Goal: Information Seeking & Learning: Understand process/instructions

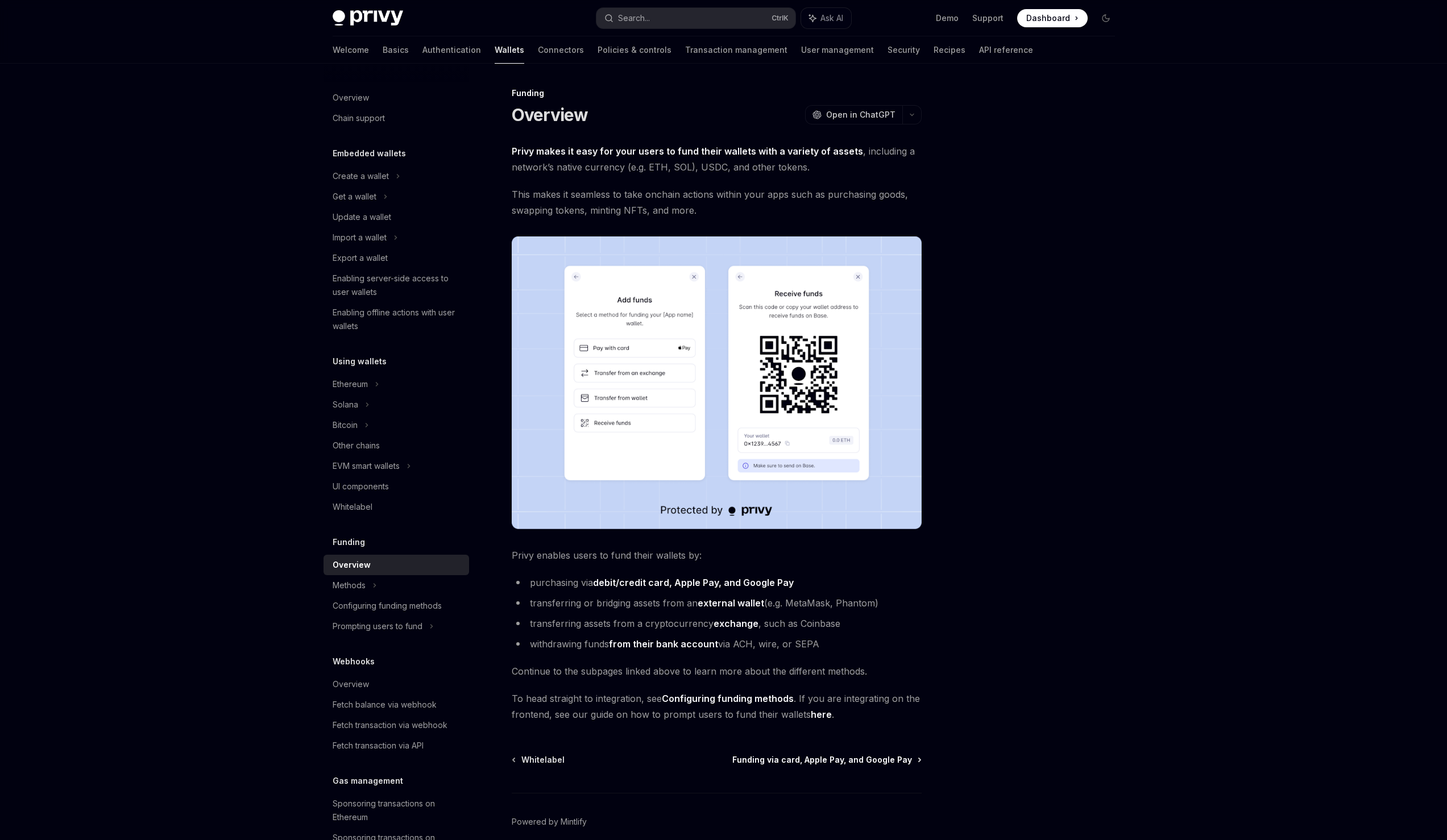
click at [776, 761] on span "Funding via card, Apple Pay, and Google Pay" at bounding box center [822, 759] width 180 height 11
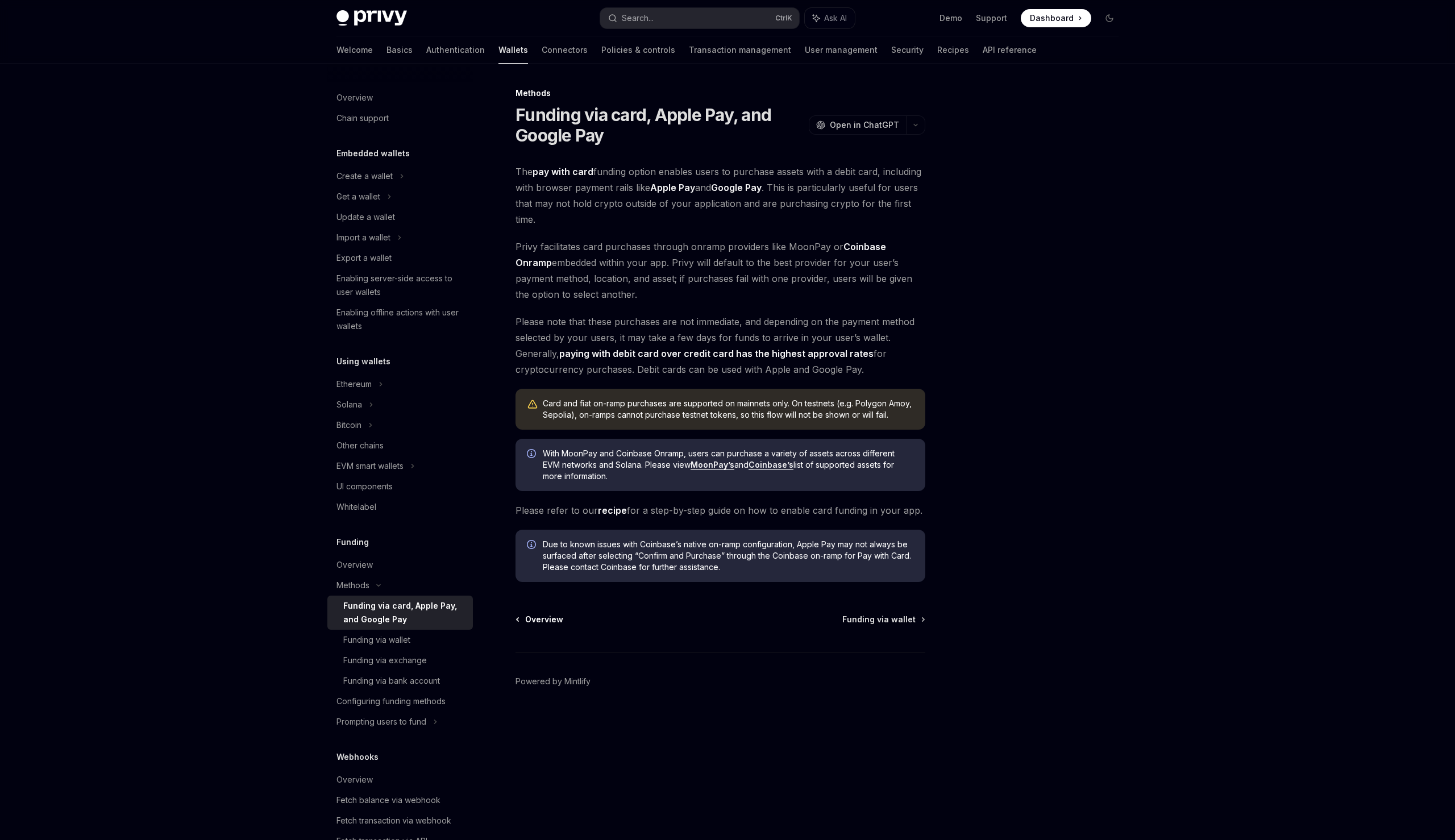
click at [557, 618] on span "Overview" at bounding box center [544, 619] width 38 height 11
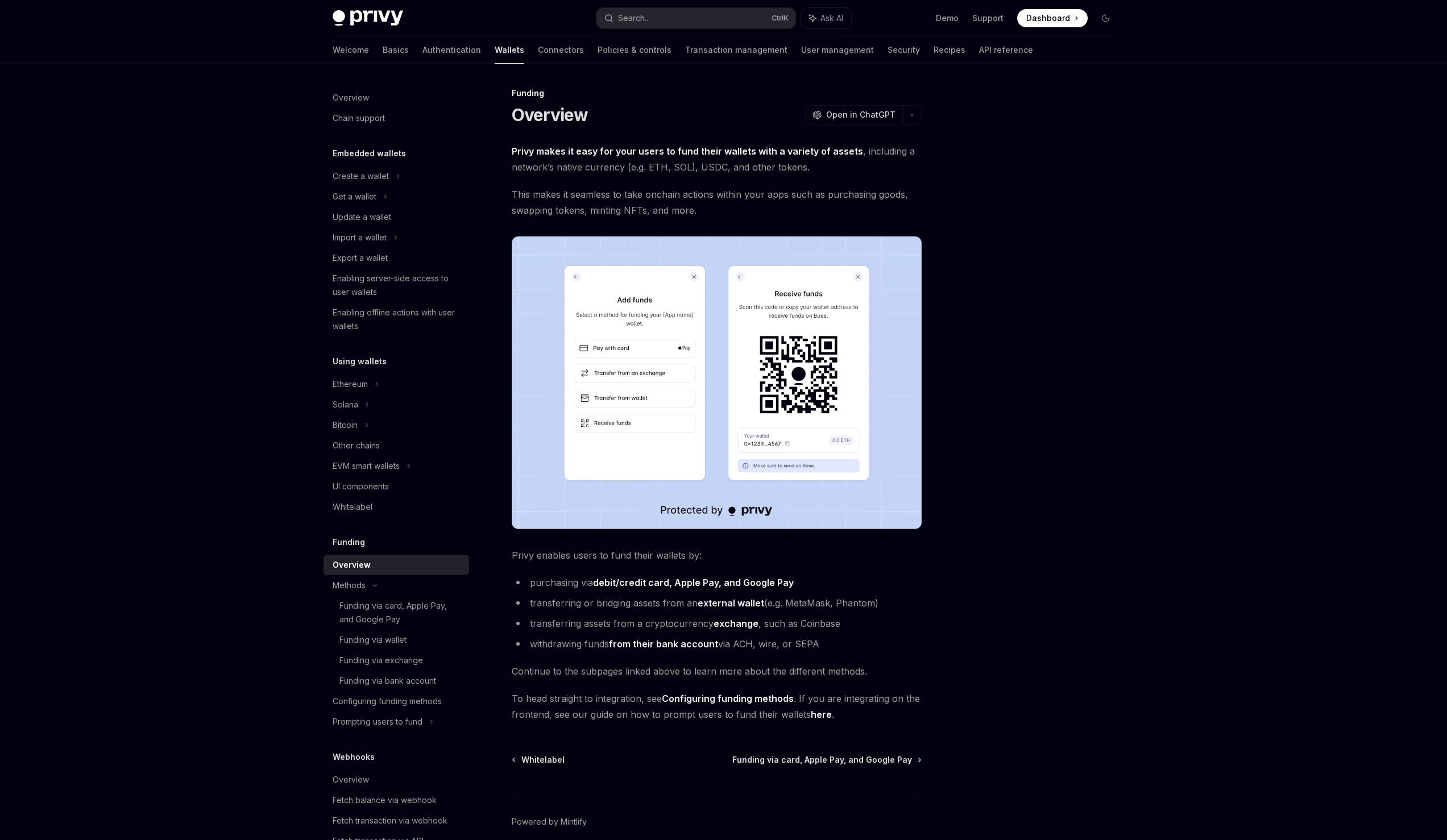
click at [815, 715] on link "here" at bounding box center [821, 714] width 21 height 12
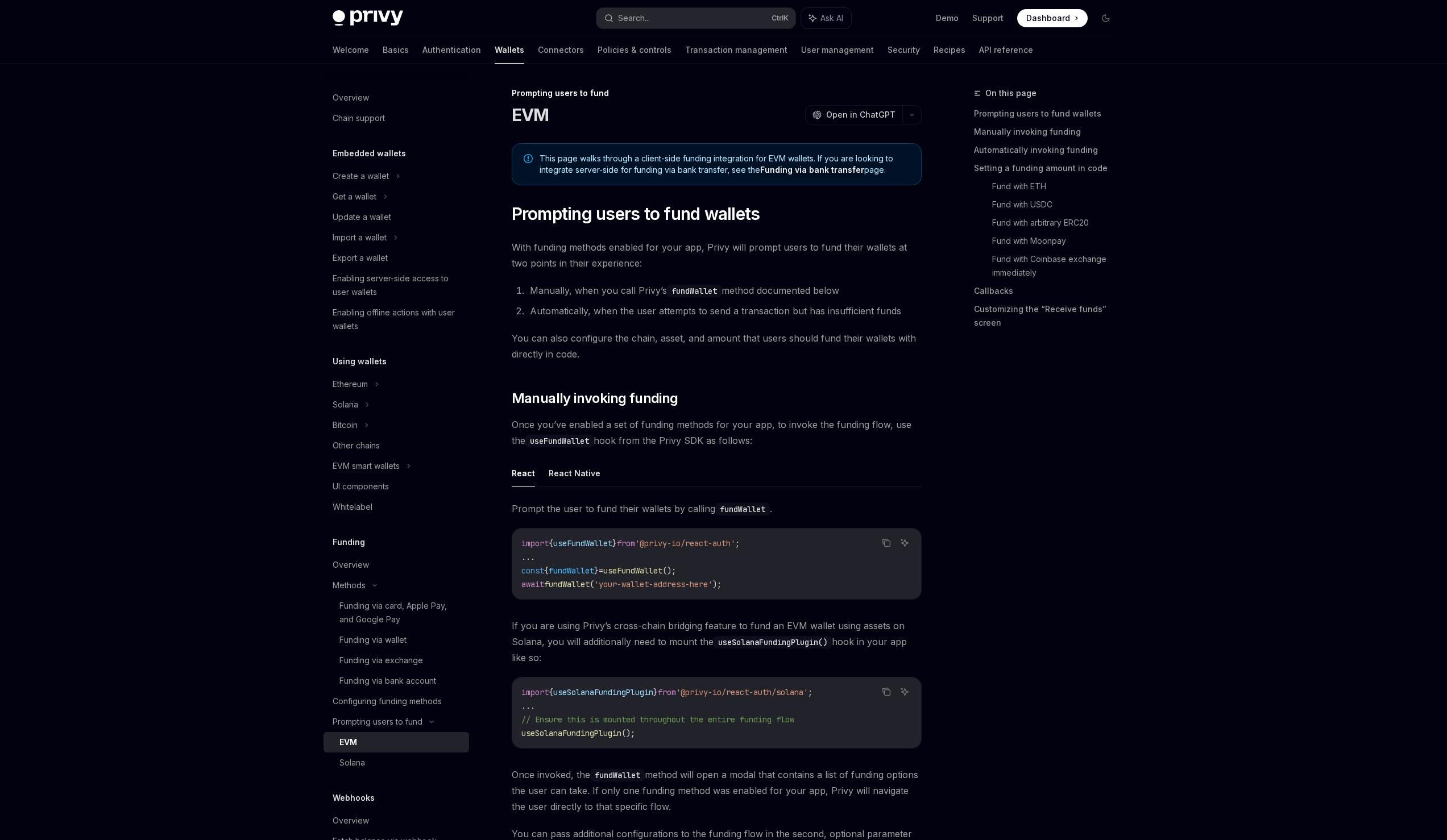
type textarea "*"
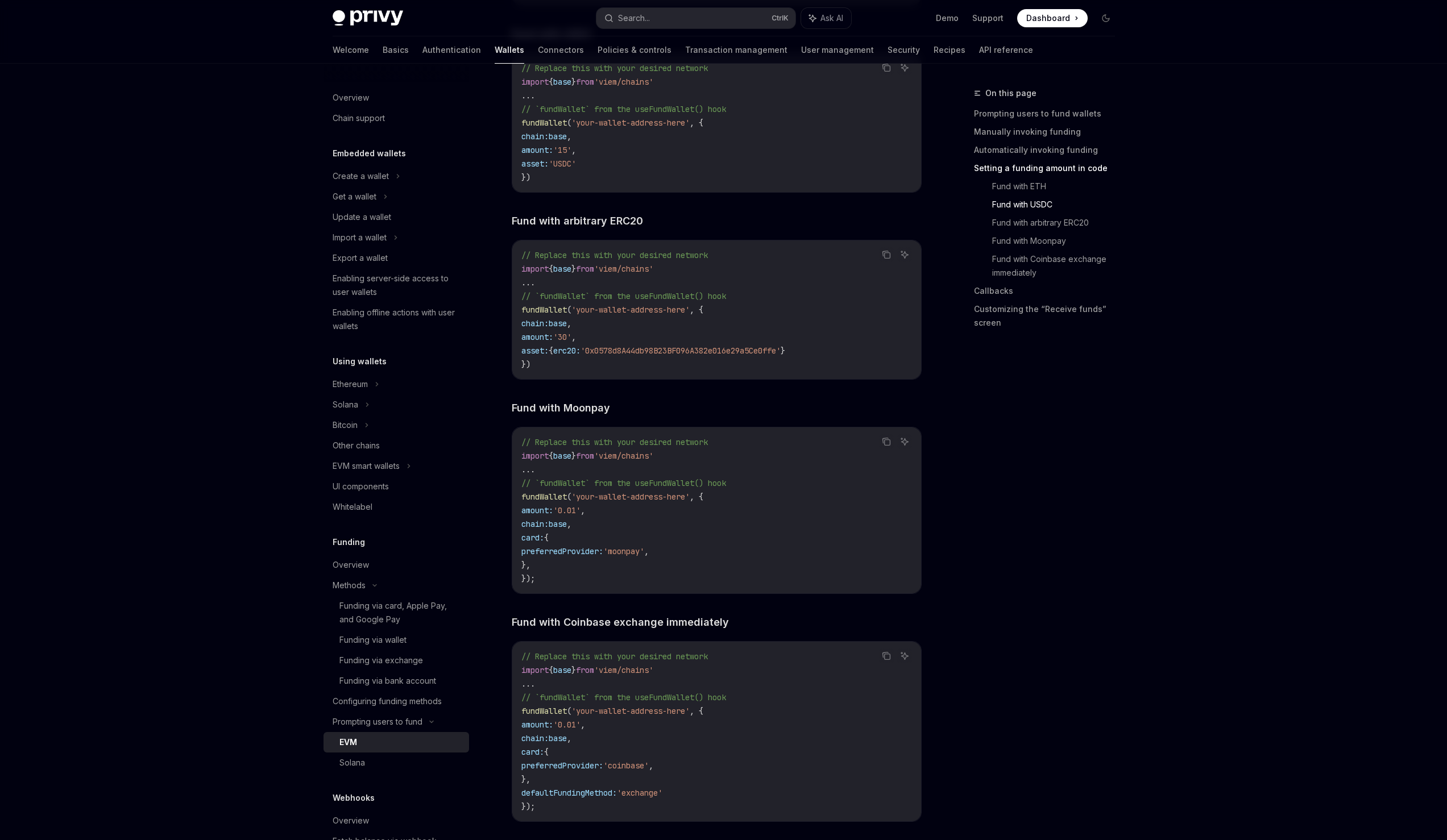
scroll to position [1769, 0]
drag, startPoint x: 540, startPoint y: 568, endPoint x: 522, endPoint y: 554, distance: 22.8
click at [522, 554] on code "// Replace this with your desired network import { base } from 'viem/chains' ..…" at bounding box center [717, 509] width 391 height 150
drag, startPoint x: 527, startPoint y: 582, endPoint x: 574, endPoint y: 499, distance: 95.4
click at [574, 499] on code "// Replace this with your desired network import { base } from 'viem/chains' ..…" at bounding box center [717, 509] width 391 height 150
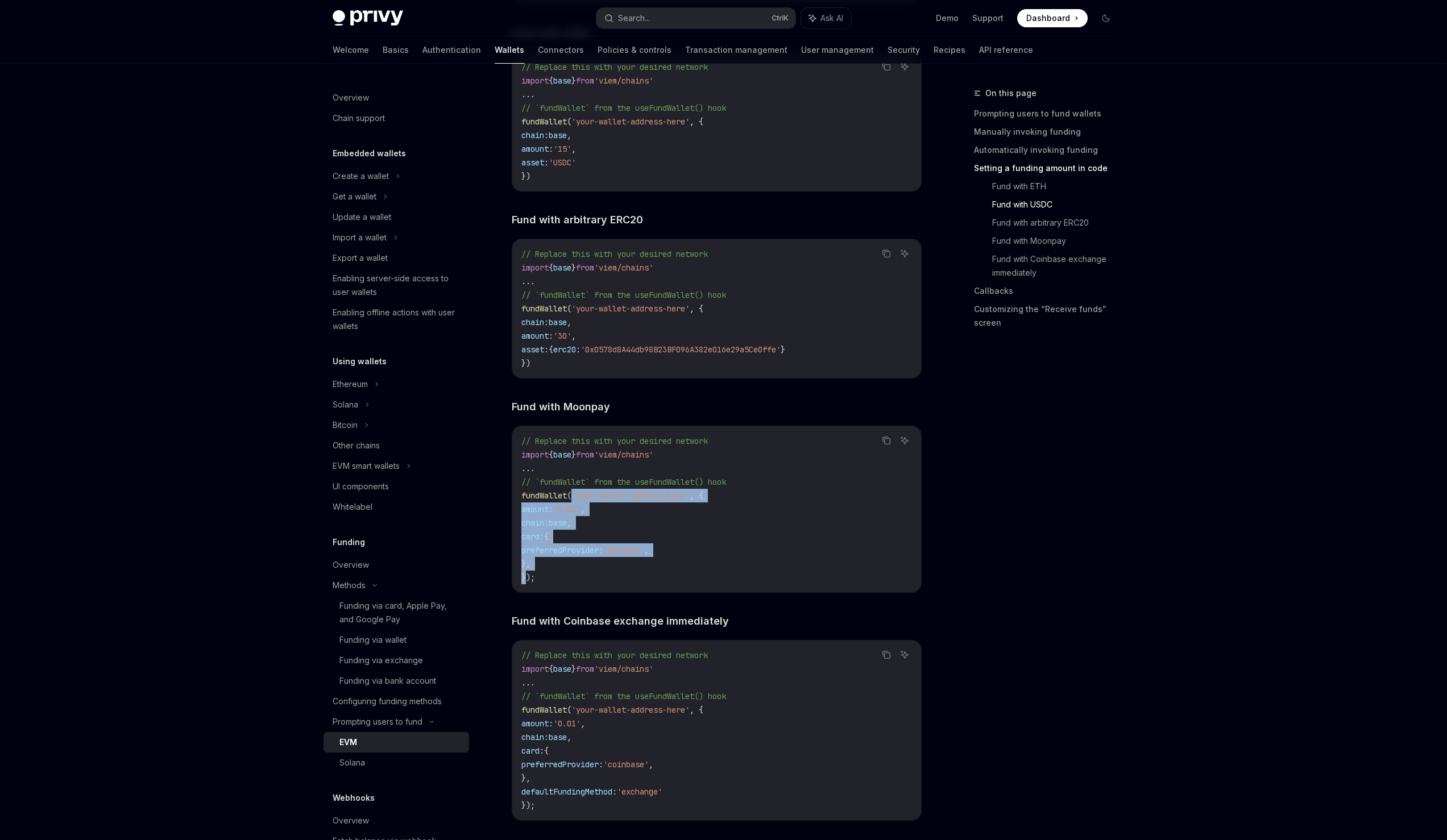
copy code "'your-wallet-address-here' , { amount: '0.01' , chain: base , card: { preferred…"
drag, startPoint x: 685, startPoint y: 796, endPoint x: 530, endPoint y: 798, distance: 155.0
click at [530, 798] on code "// Replace this with your desired network import { base } from 'viem/chains' ..…" at bounding box center [717, 730] width 391 height 164
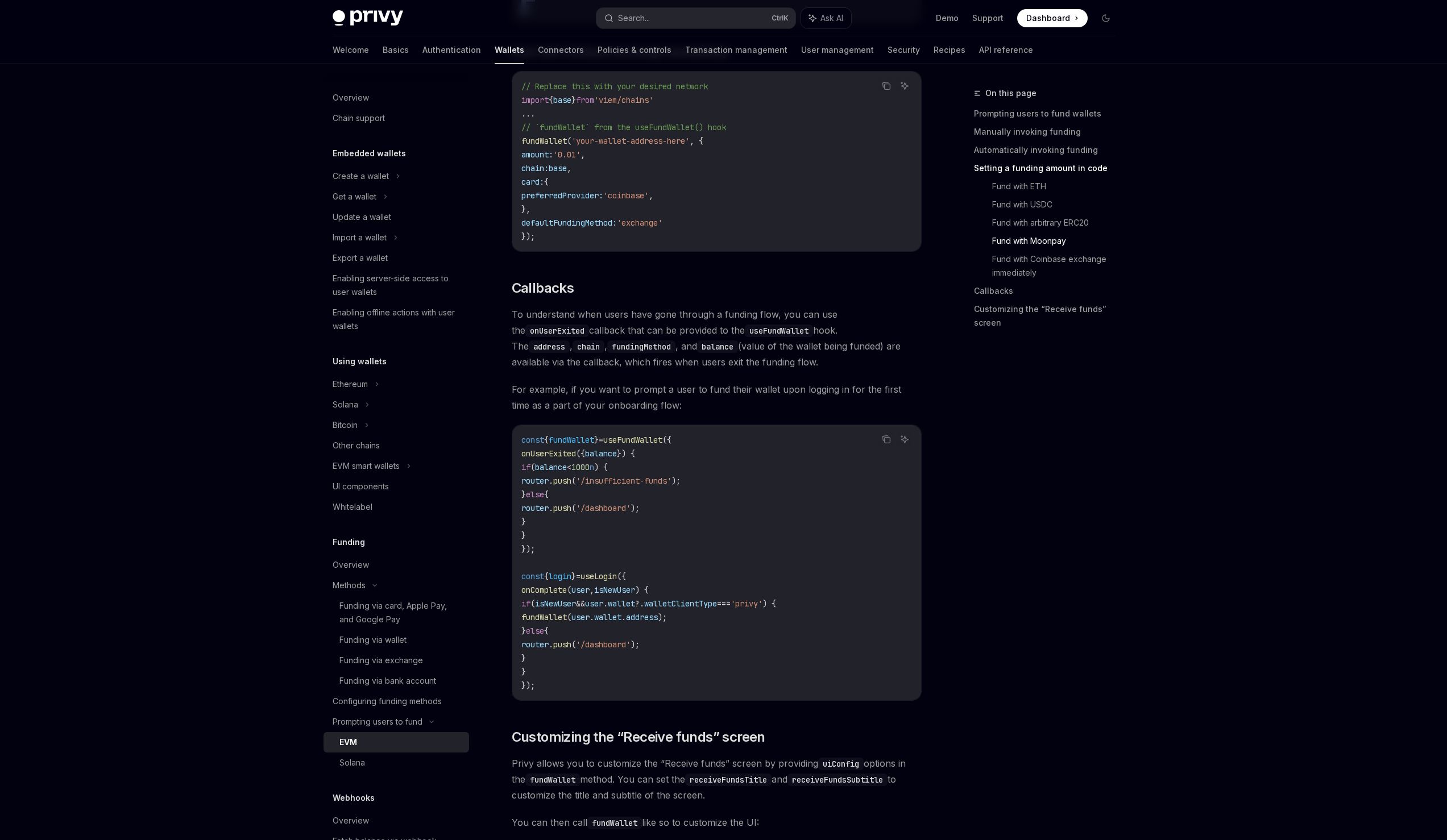
scroll to position [2361, 0]
